Goal: Task Accomplishment & Management: Use online tool/utility

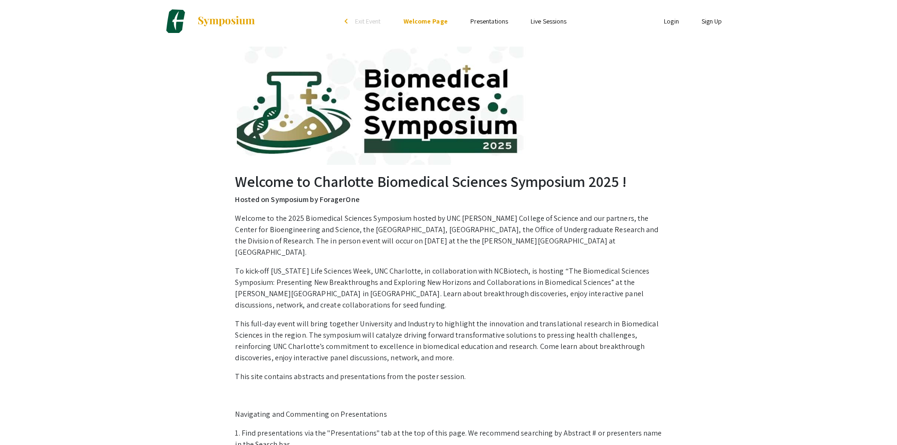
click at [675, 24] on link "Login" at bounding box center [671, 21] width 15 height 8
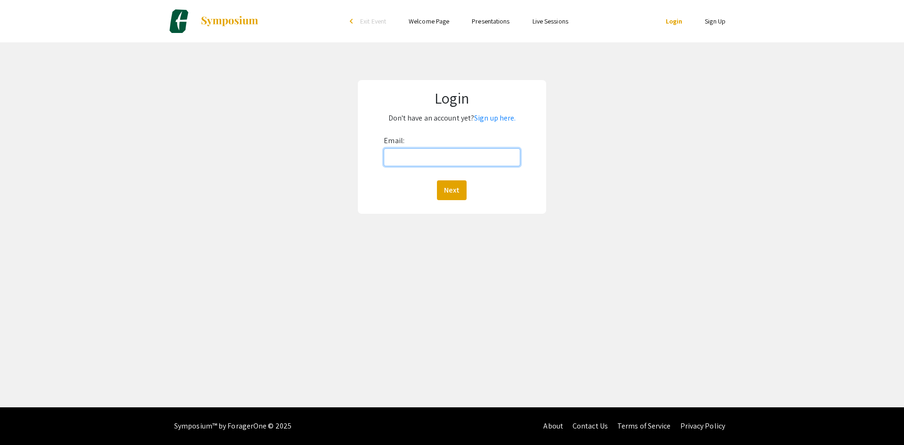
click at [442, 163] on input "Email:" at bounding box center [452, 157] width 136 height 18
type input "[EMAIL_ADDRESS][DOMAIN_NAME]"
click at [454, 188] on button "Next" at bounding box center [452, 190] width 30 height 20
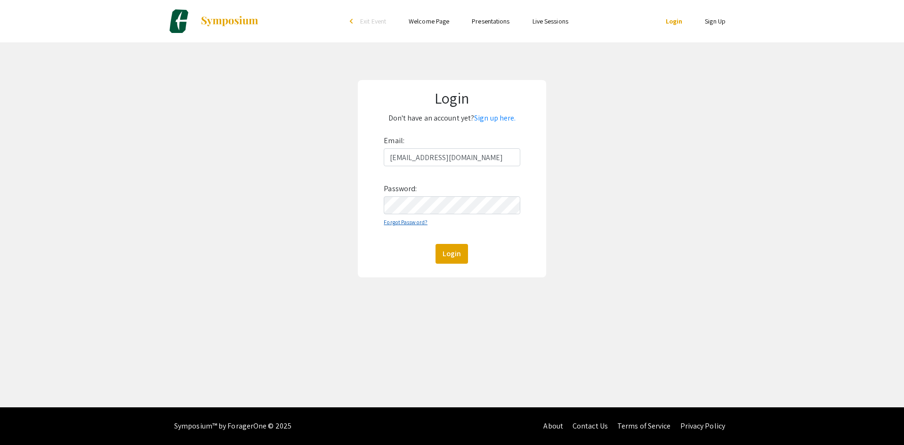
click at [414, 222] on link "Forgot Password?" at bounding box center [406, 221] width 44 height 7
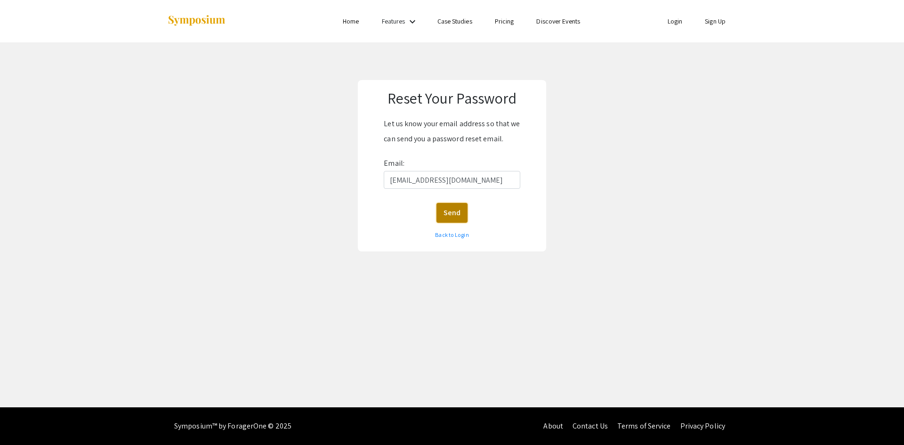
click at [455, 209] on button "Send" at bounding box center [452, 213] width 31 height 20
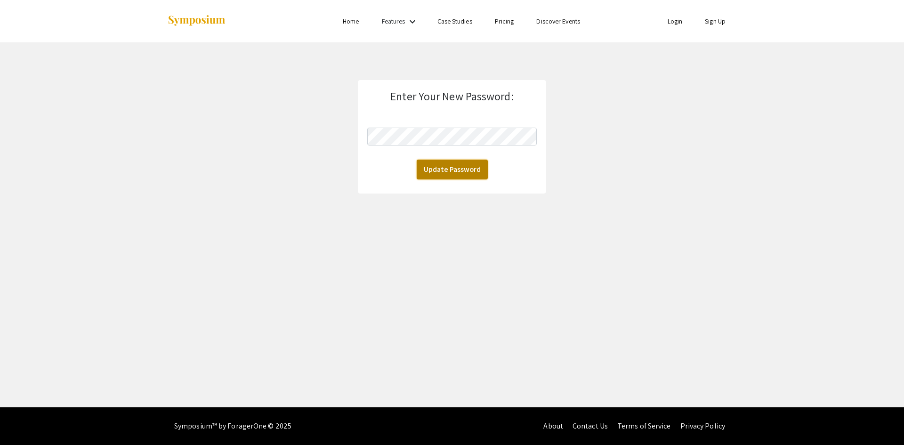
click at [486, 168] on button "Update Password" at bounding box center [452, 170] width 71 height 20
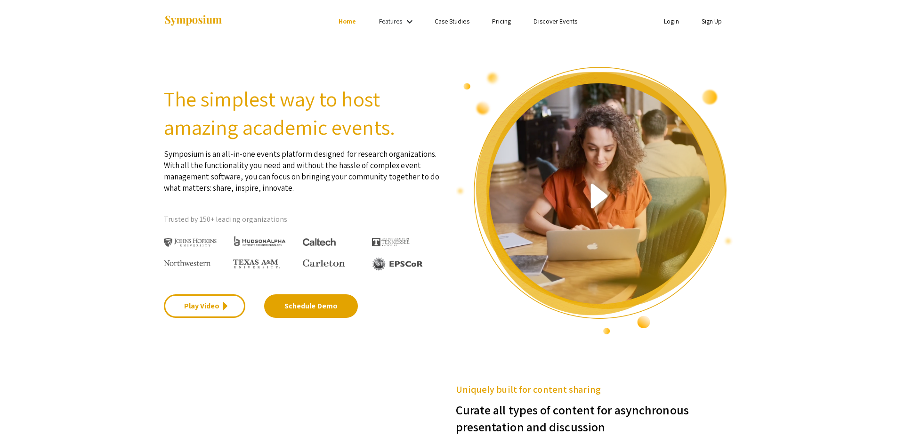
click at [673, 23] on link "Login" at bounding box center [671, 21] width 15 height 8
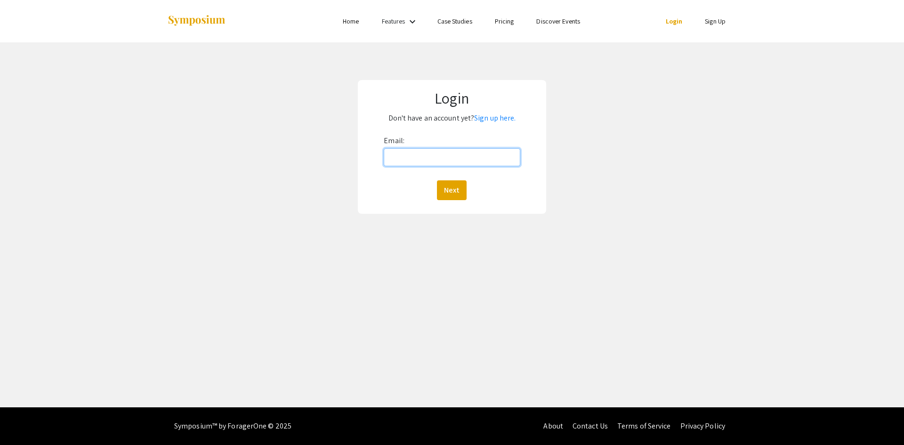
click at [420, 162] on input "Email:" at bounding box center [452, 157] width 136 height 18
type input "adasgup2@charlotte.edu"
click at [456, 188] on button "Next" at bounding box center [452, 190] width 30 height 20
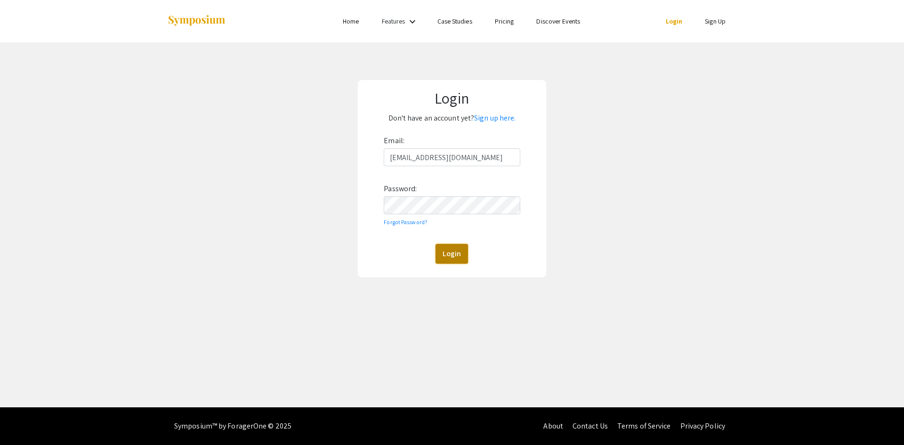
click at [456, 259] on button "Login" at bounding box center [452, 254] width 32 height 20
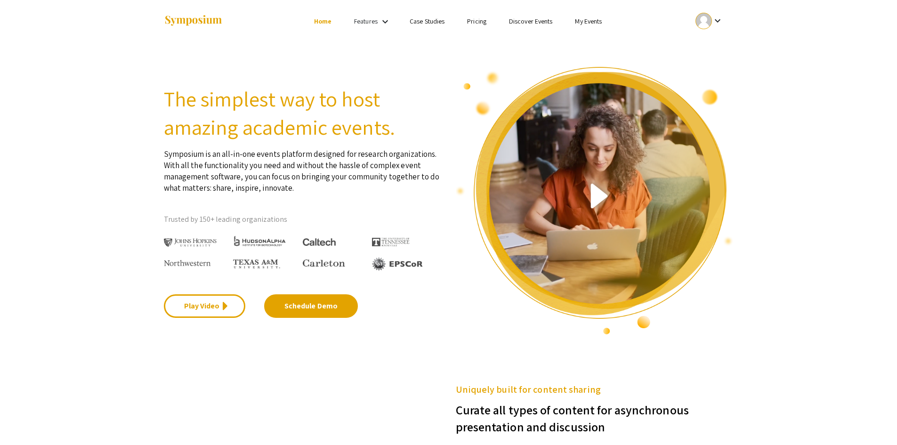
click at [720, 24] on mat-icon "keyboard_arrow_down" at bounding box center [717, 20] width 11 height 11
click at [708, 46] on button "My Account" at bounding box center [715, 46] width 58 height 23
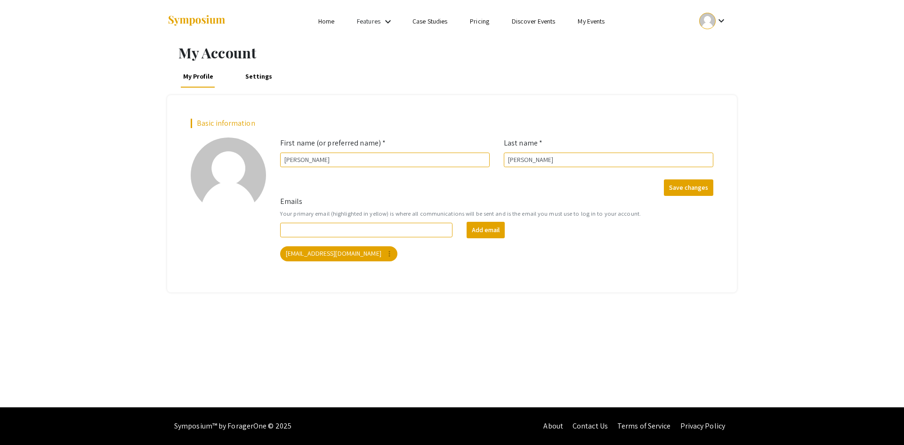
click at [324, 19] on link "Home" at bounding box center [326, 21] width 16 height 8
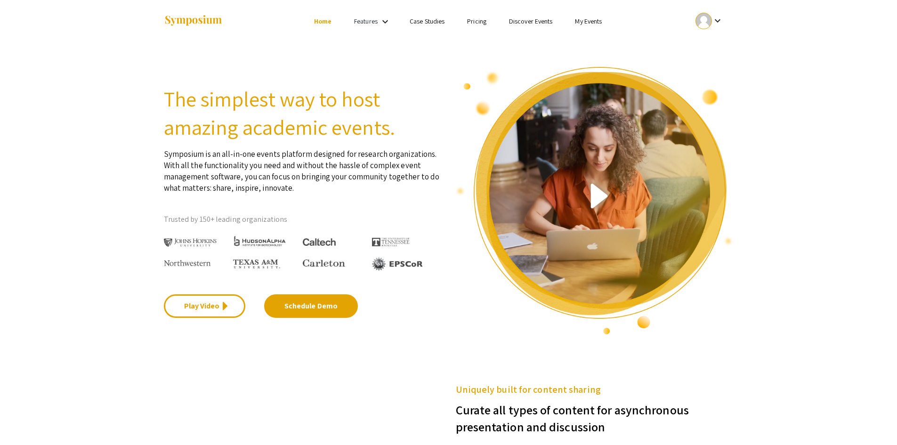
click at [589, 24] on link "My Events" at bounding box center [588, 21] width 27 height 8
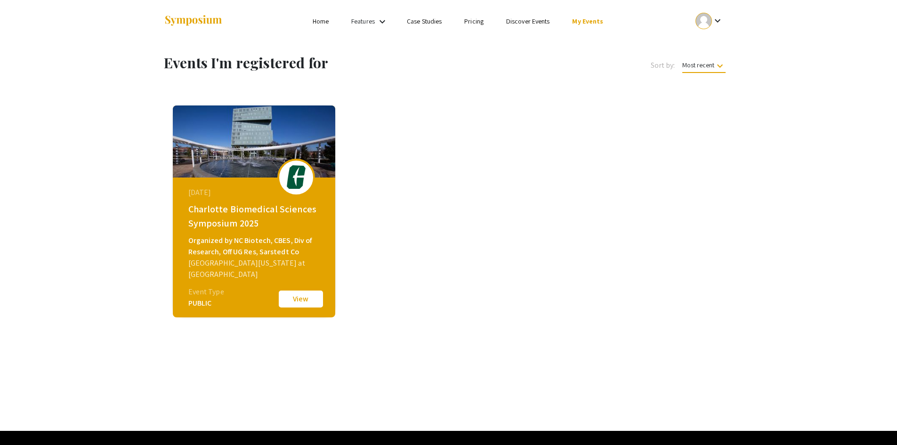
click at [310, 295] on button "View" at bounding box center [300, 299] width 47 height 20
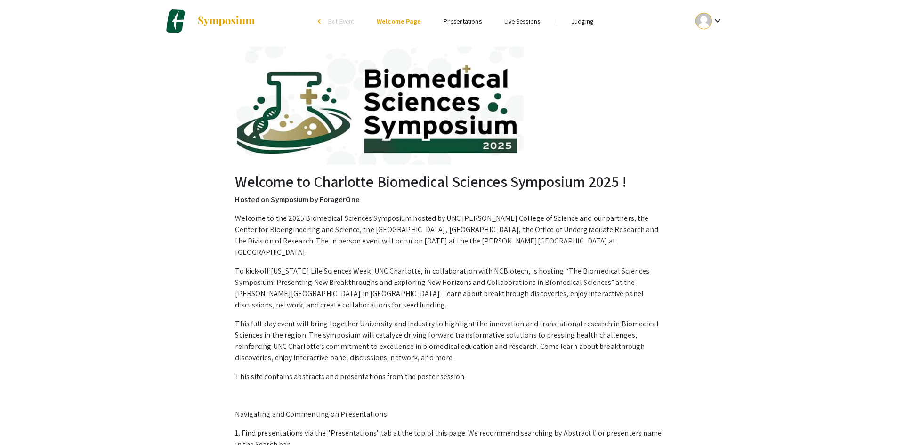
click at [584, 14] on ul "keyboard_arrow_down" at bounding box center [639, 21] width 188 height 42
click at [583, 22] on link "Judging" at bounding box center [583, 21] width 22 height 8
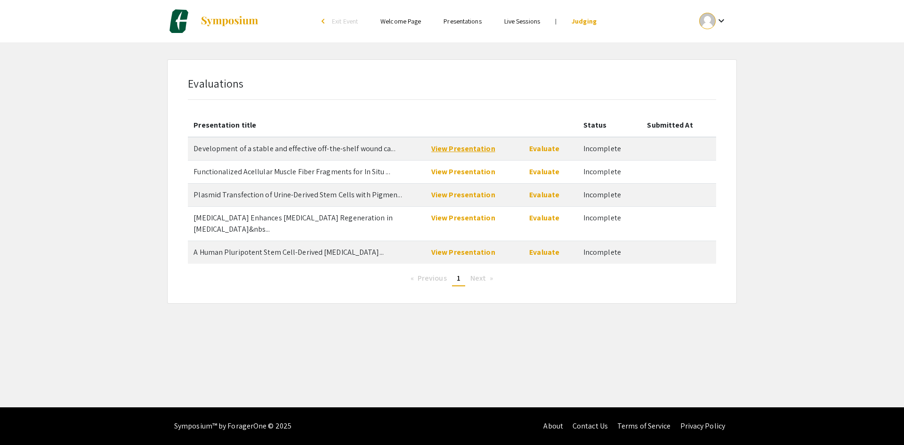
click at [440, 148] on link "View Presentation" at bounding box center [463, 149] width 64 height 10
click at [548, 151] on link "Evaluate" at bounding box center [544, 149] width 30 height 10
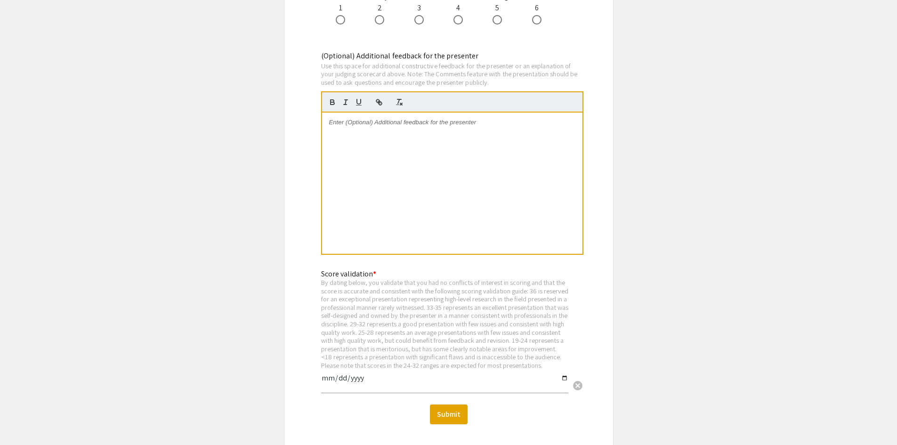
scroll to position [1230, 0]
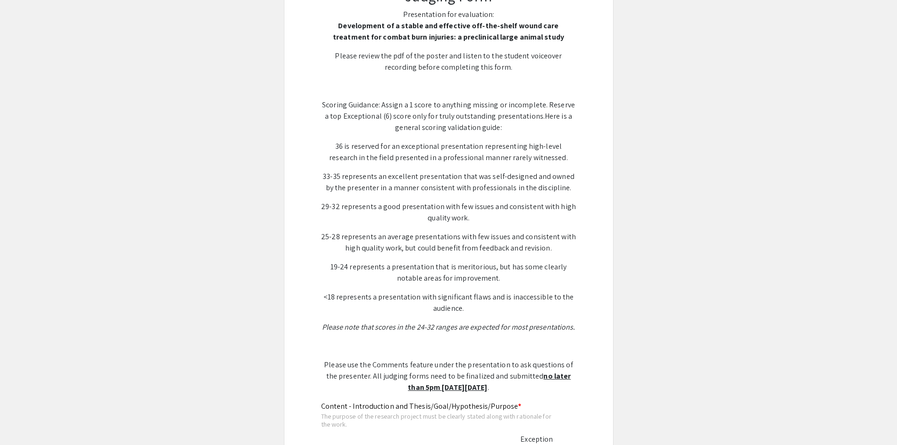
scroll to position [242, 0]
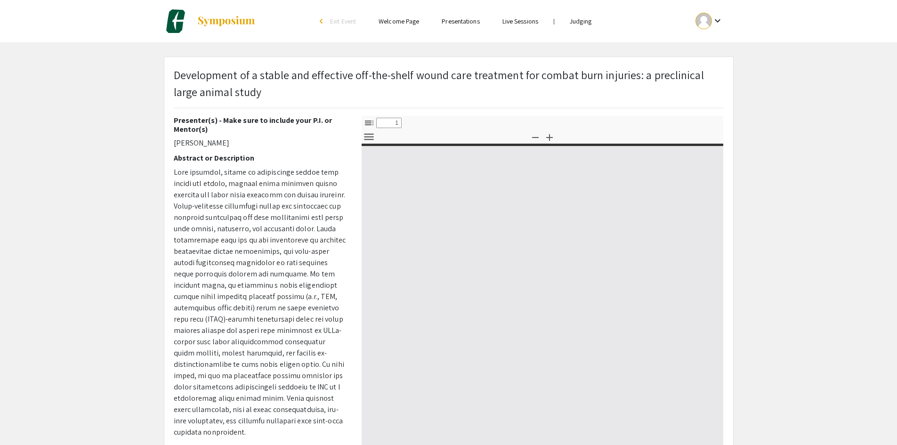
select select "custom"
type input "0"
select select "custom"
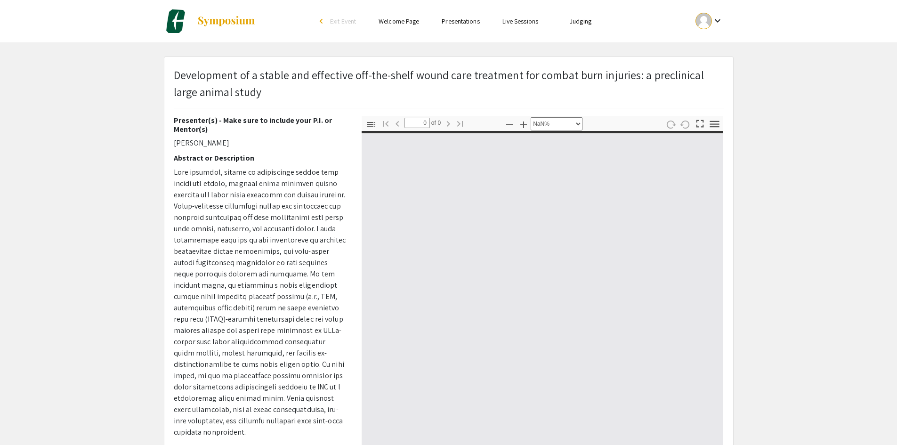
type input "1"
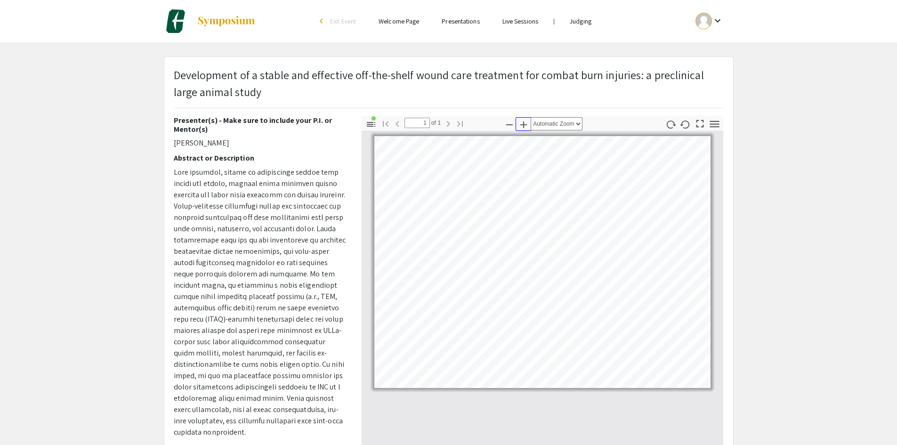
click at [524, 127] on icon "button" at bounding box center [523, 124] width 7 height 7
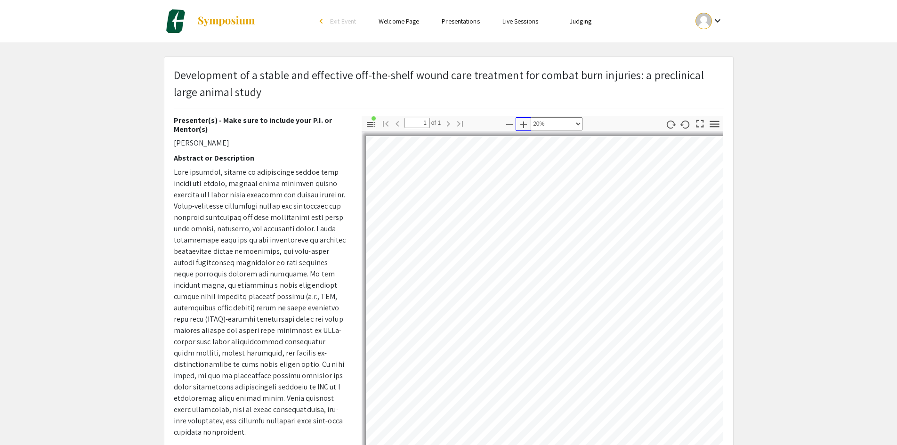
click at [524, 127] on icon "button" at bounding box center [523, 124] width 7 height 7
click at [718, 213] on div at bounding box center [543, 288] width 362 height 314
click at [525, 121] on icon "button" at bounding box center [523, 124] width 11 height 11
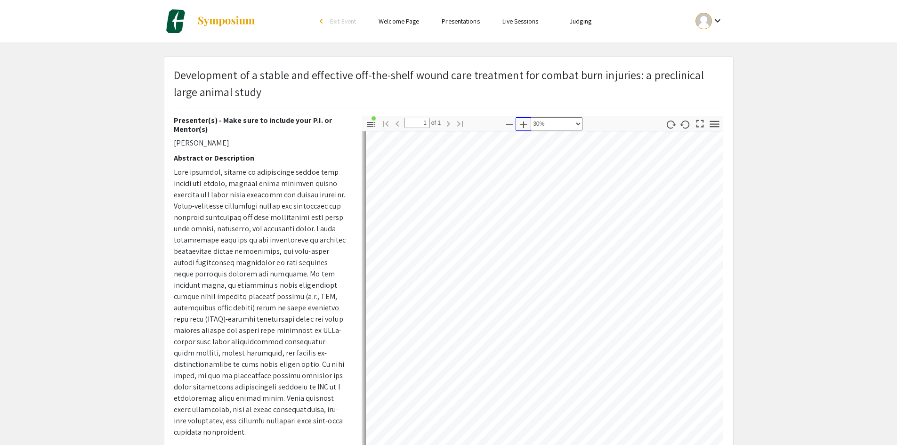
select select "custom"
